Goal: Information Seeking & Learning: Learn about a topic

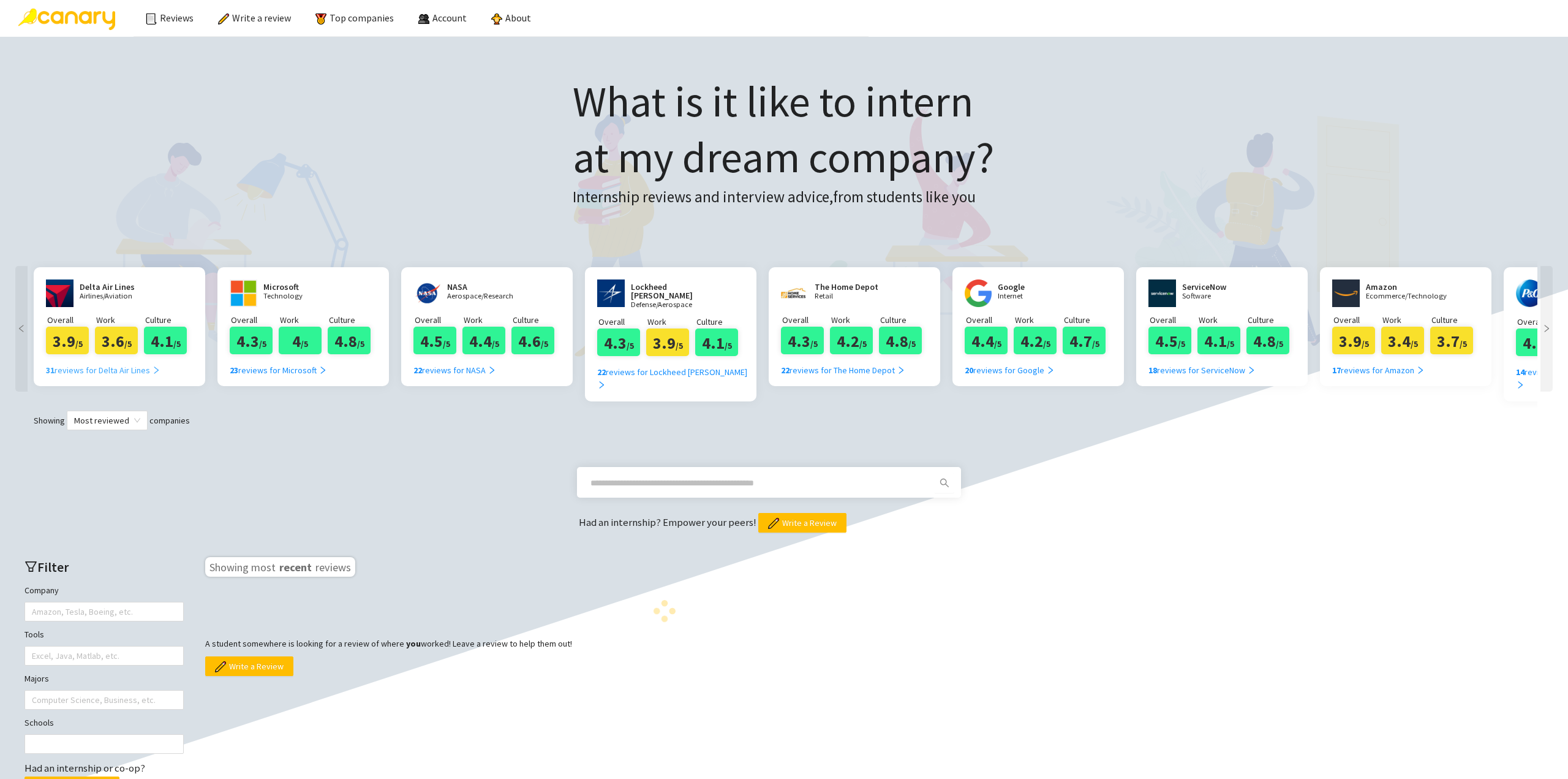
click at [126, 372] on div "31 reviews for Delta Air Lines" at bounding box center [103, 370] width 115 height 13
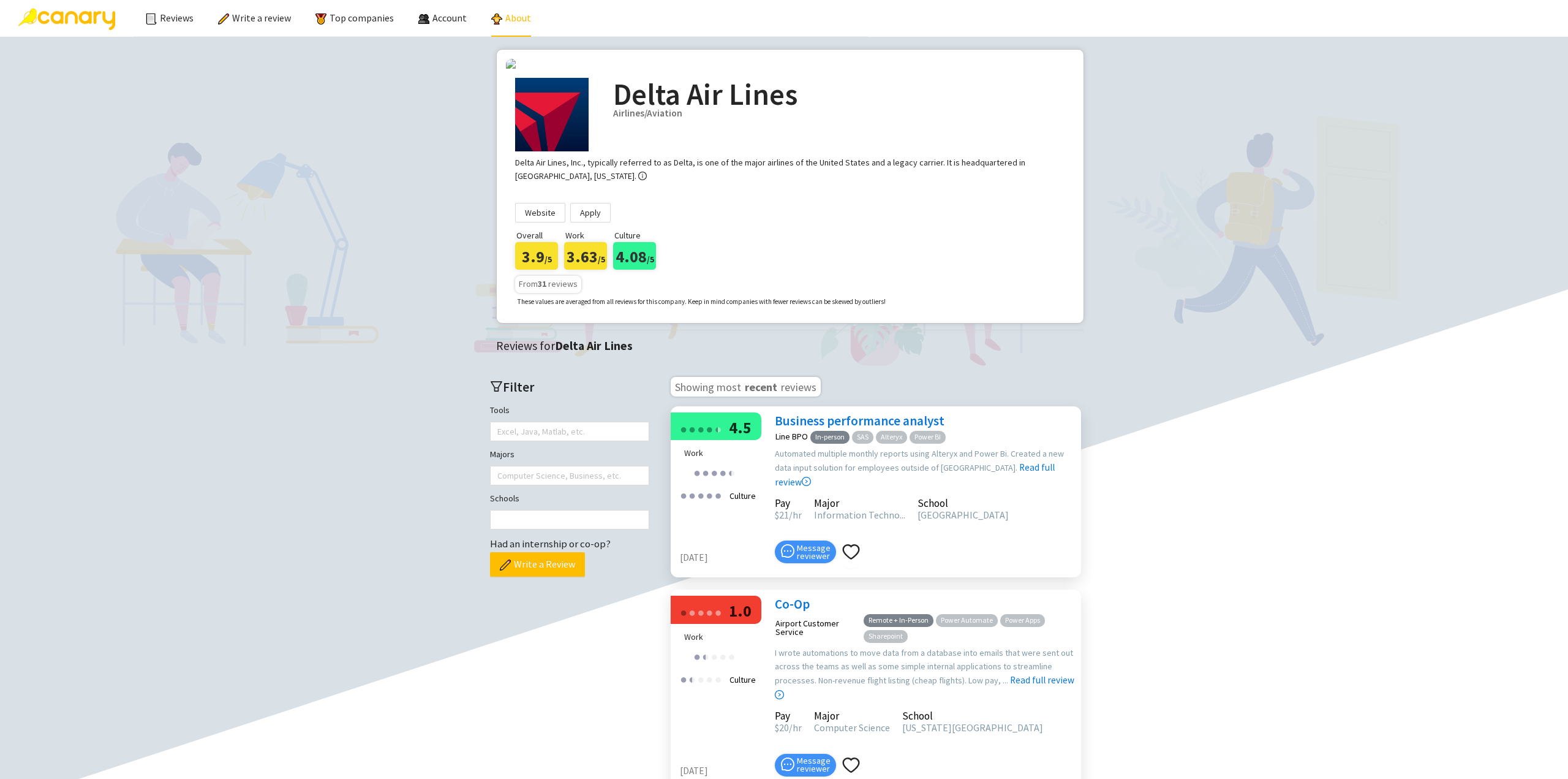
click at [506, 24] on link "About" at bounding box center [511, 18] width 40 height 13
